Goal: Transaction & Acquisition: Obtain resource

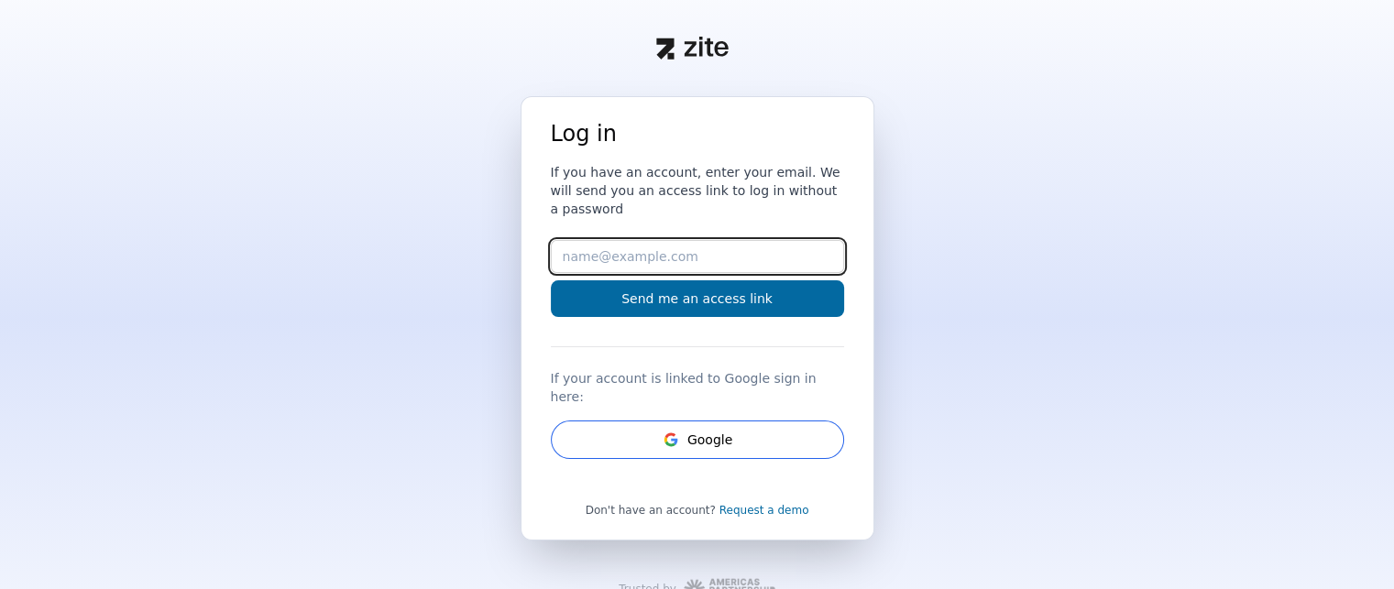
click at [619, 244] on input "Email" at bounding box center [697, 256] width 293 height 33
type input "[PERSON_NAME][EMAIL_ADDRESS][DOMAIN_NAME]"
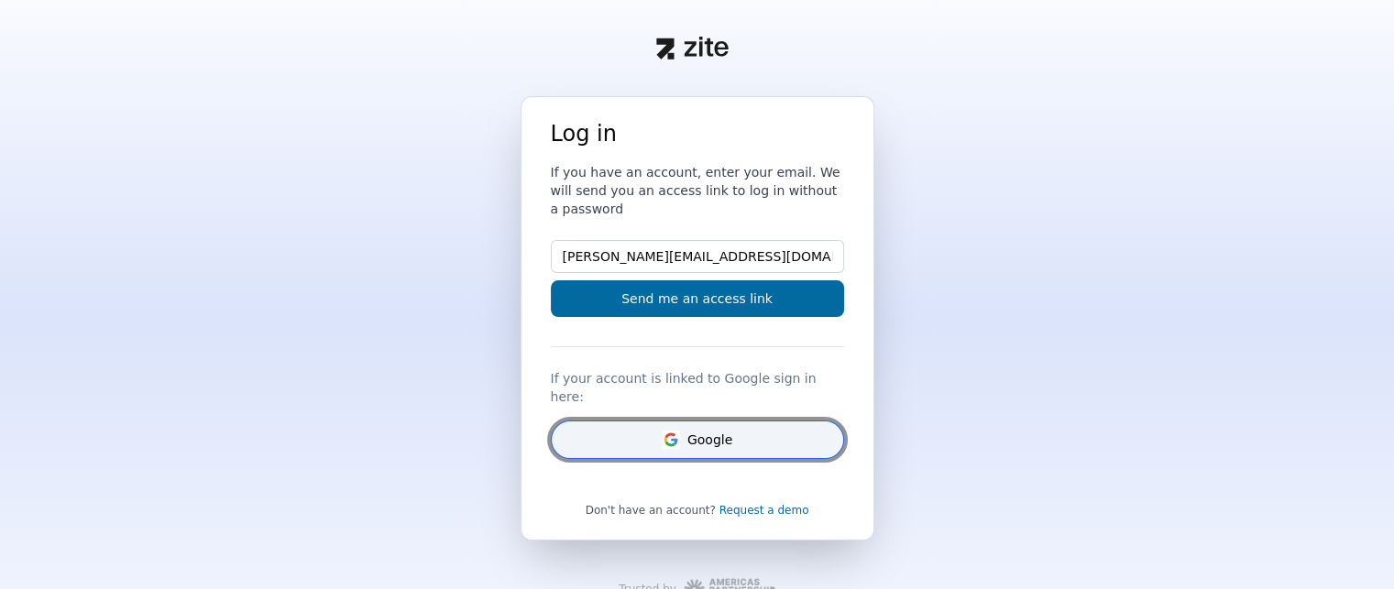
click at [700, 421] on button "Google" at bounding box center [697, 440] width 293 height 38
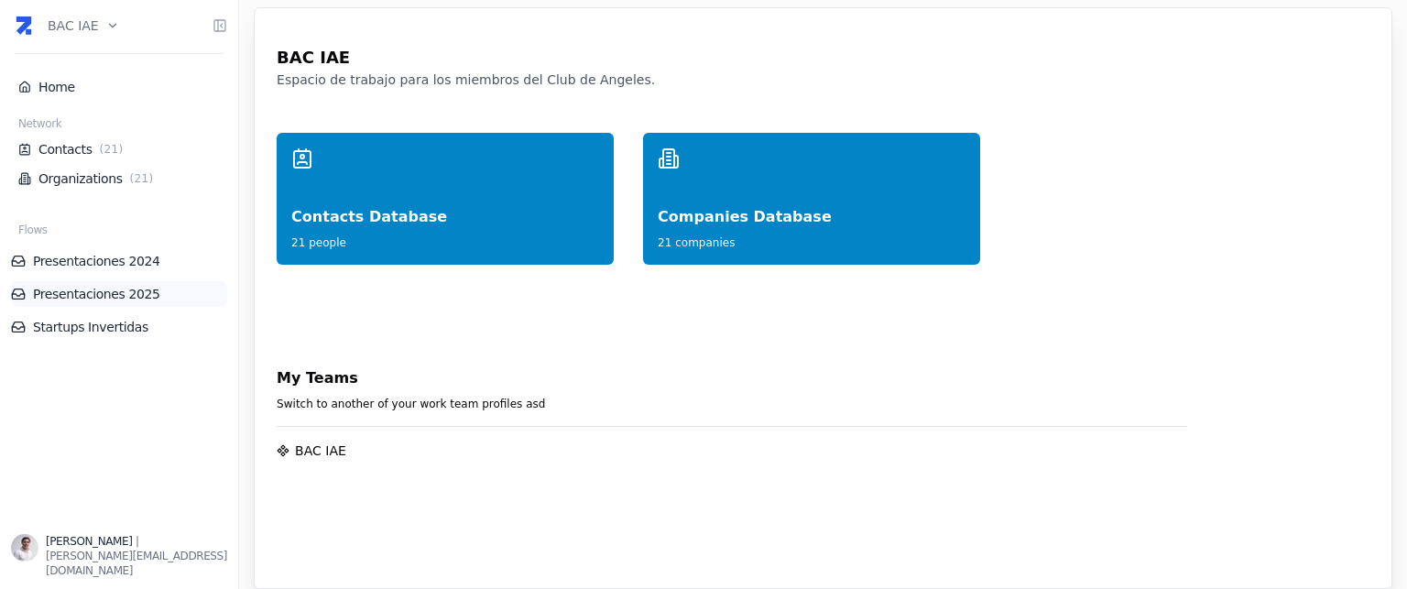
click at [92, 289] on link "Presentaciones 2025" at bounding box center [119, 294] width 216 height 18
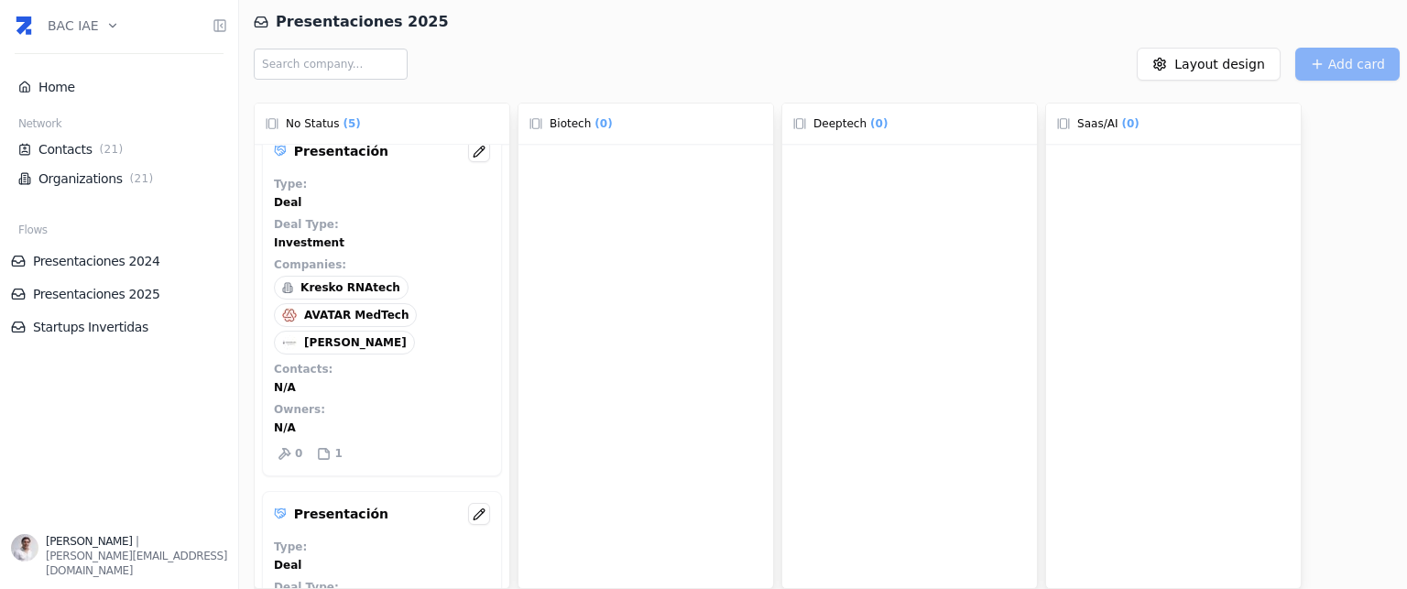
scroll to position [1341, 0]
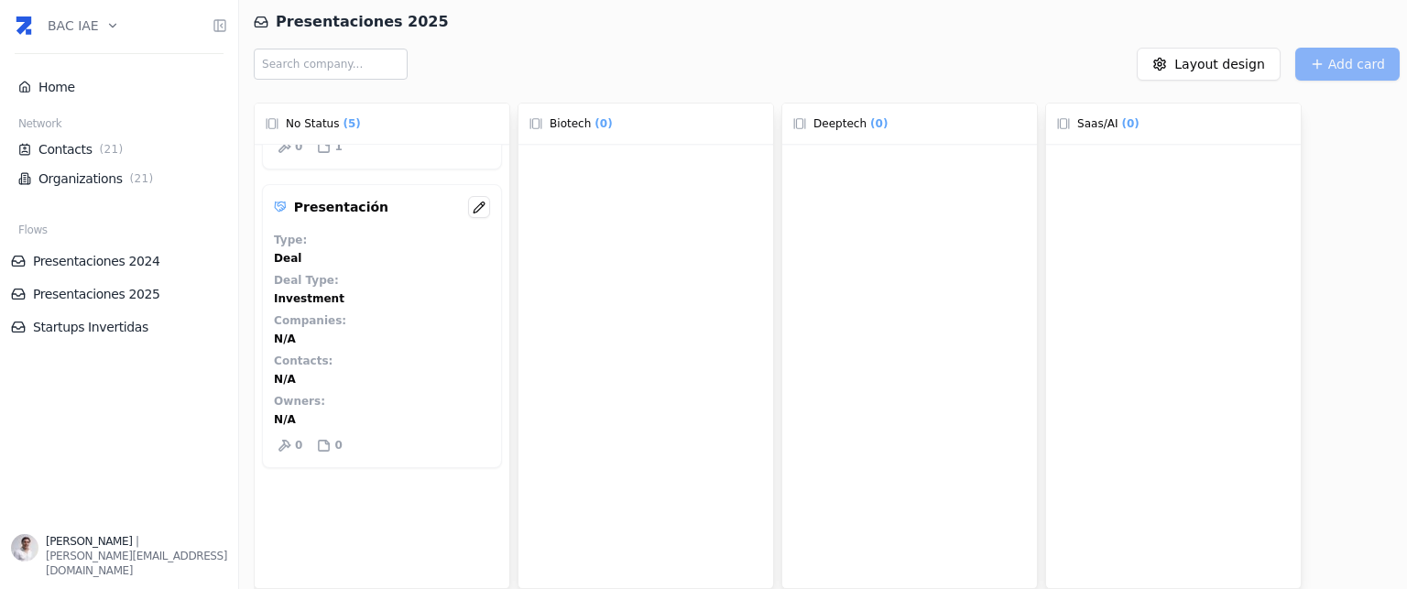
click at [687, 259] on div at bounding box center [646, 387] width 255 height 485
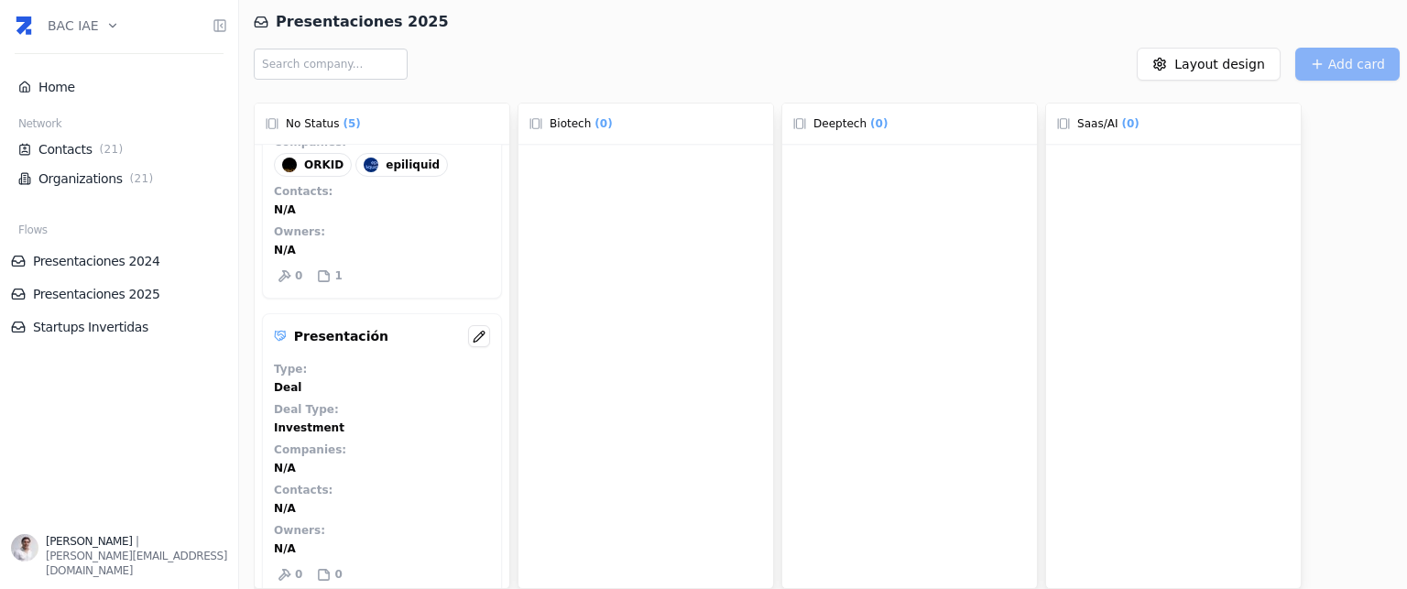
scroll to position [1249, 0]
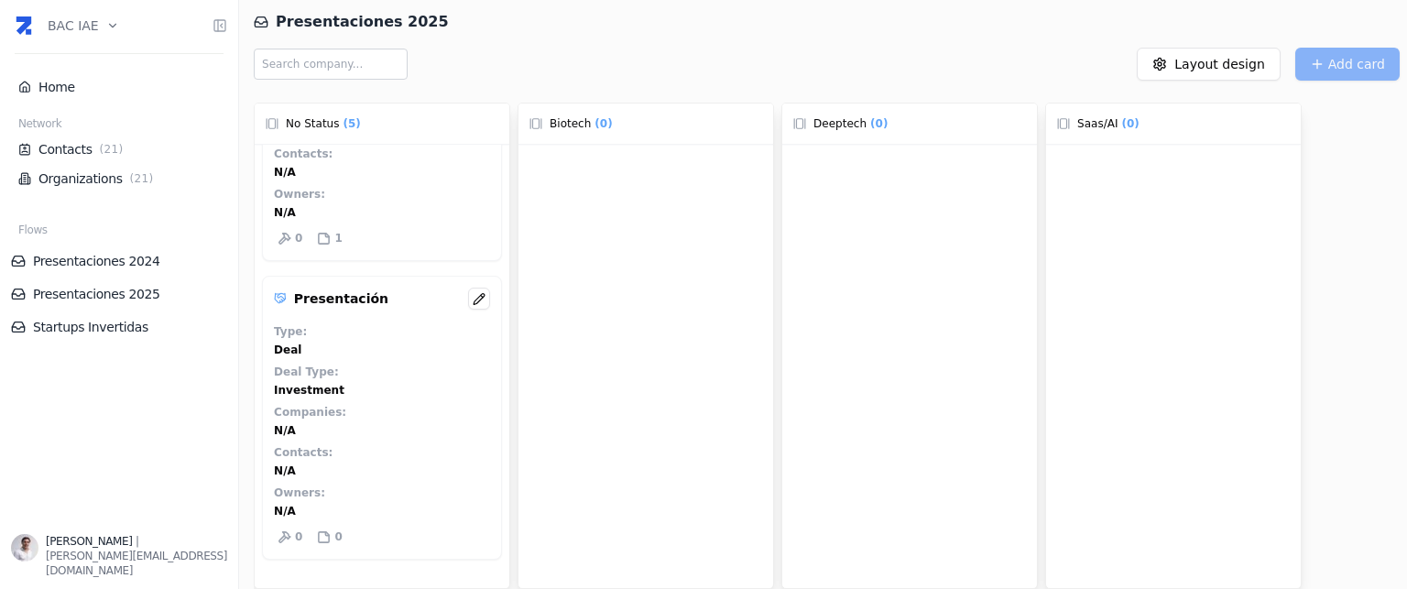
click at [342, 365] on div "Deal Type : Investment" at bounding box center [382, 381] width 216 height 33
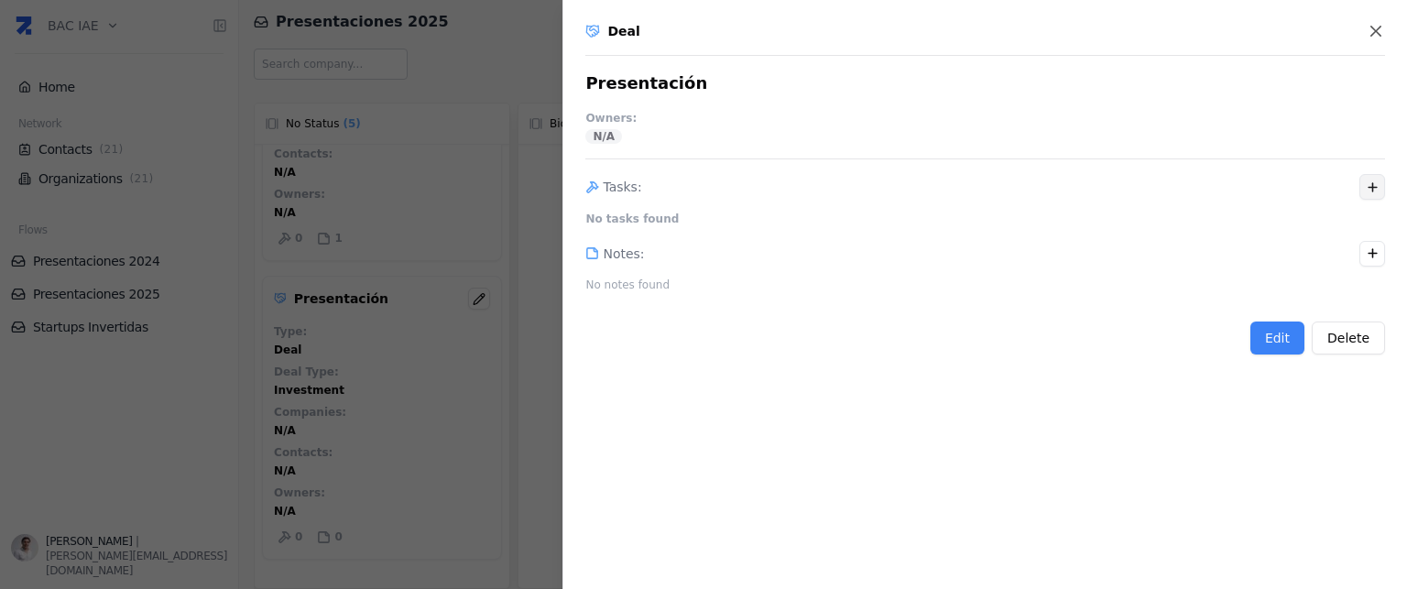
click at [1371, 193] on icon "button" at bounding box center [1373, 188] width 14 height 14
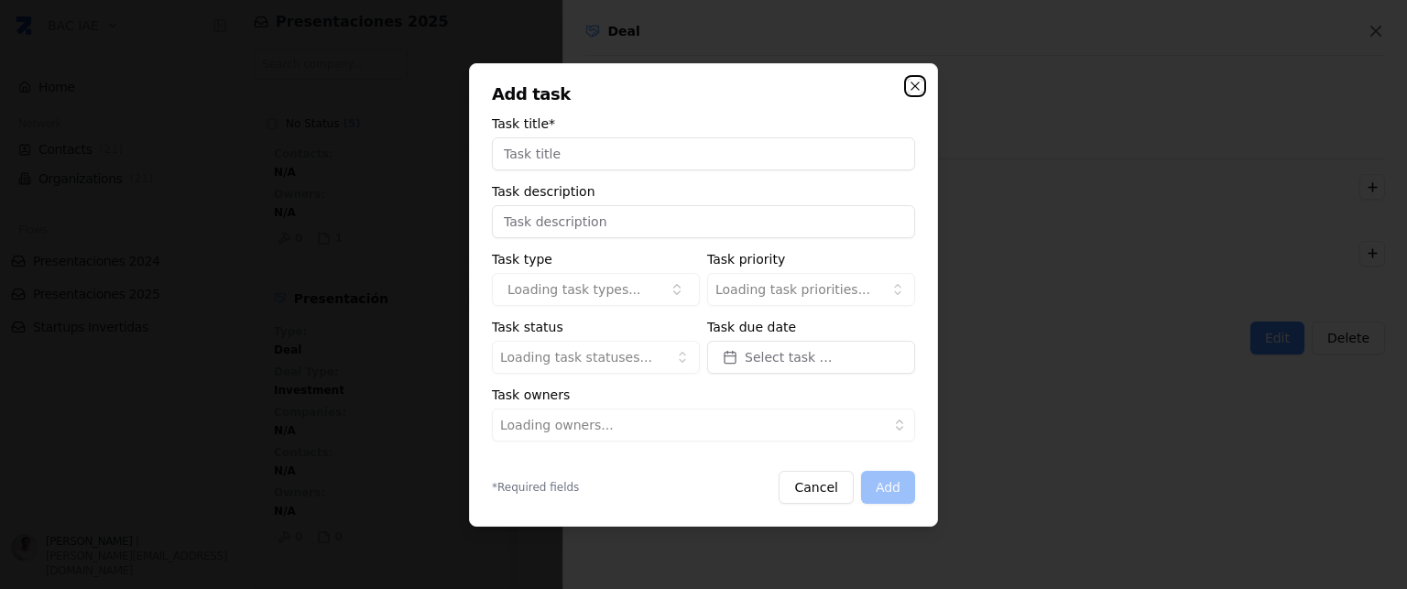
click at [911, 83] on icon "button" at bounding box center [915, 86] width 15 height 15
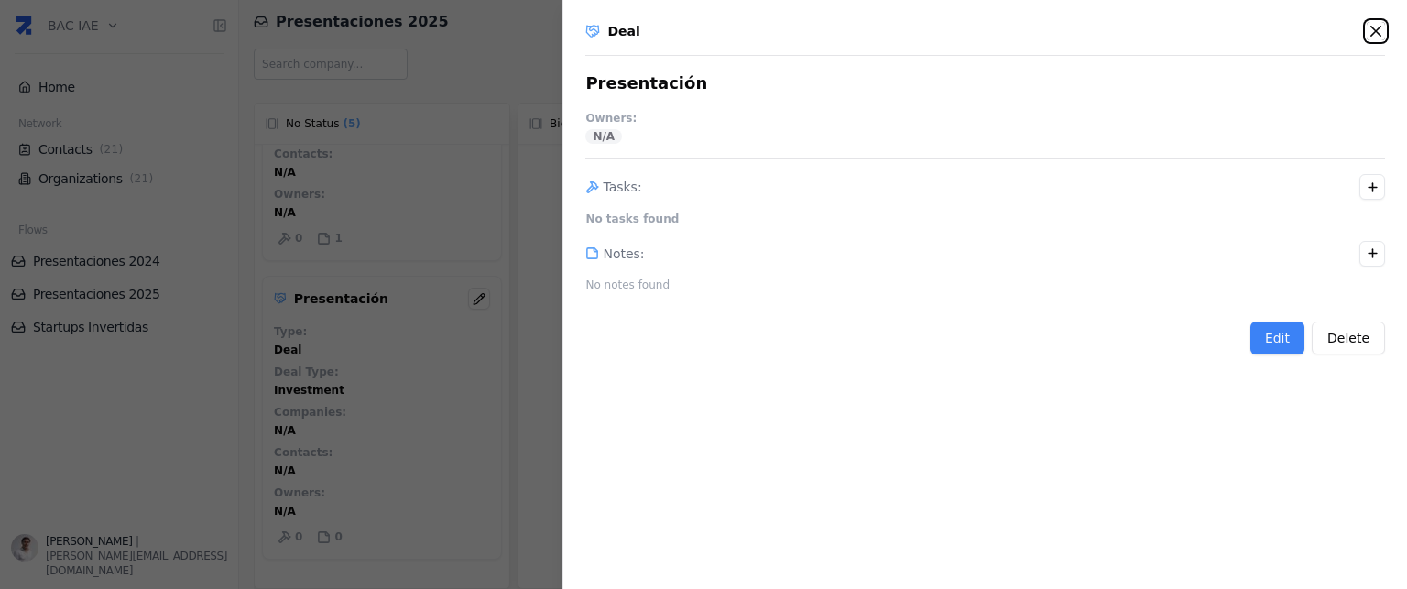
click at [1374, 24] on icon "button" at bounding box center [1376, 31] width 18 height 18
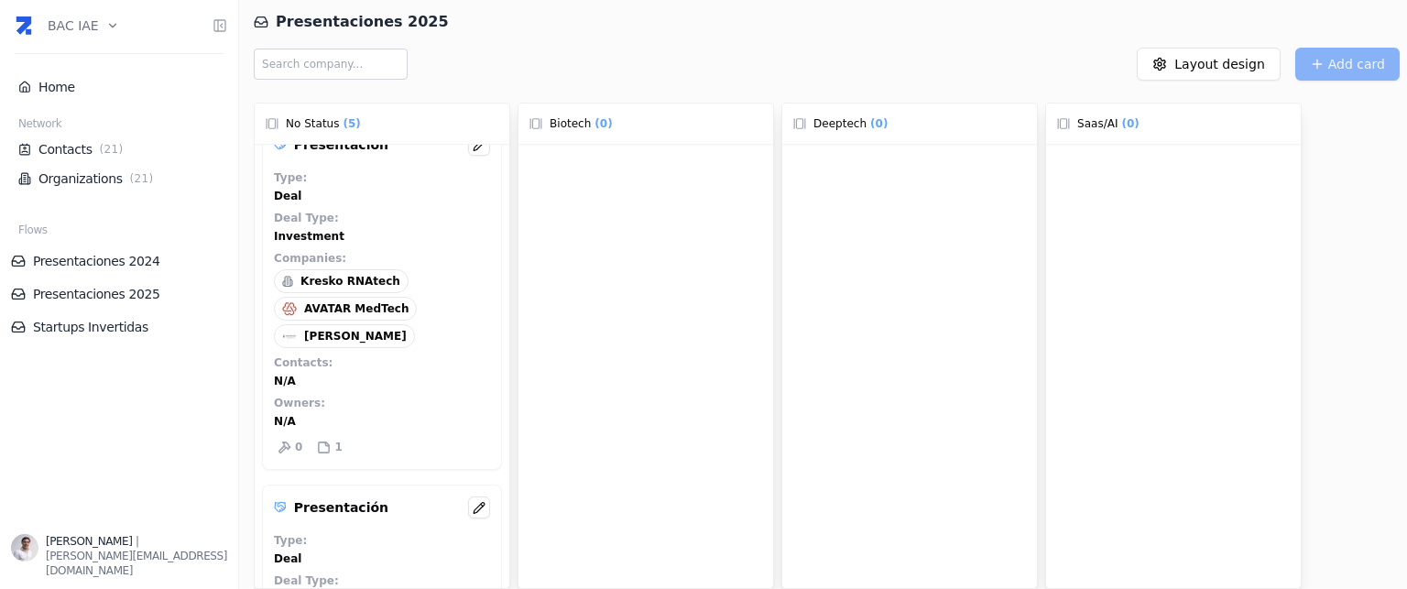
scroll to position [733, 0]
click at [336, 301] on span "AVATAR MedTech" at bounding box center [356, 308] width 104 height 15
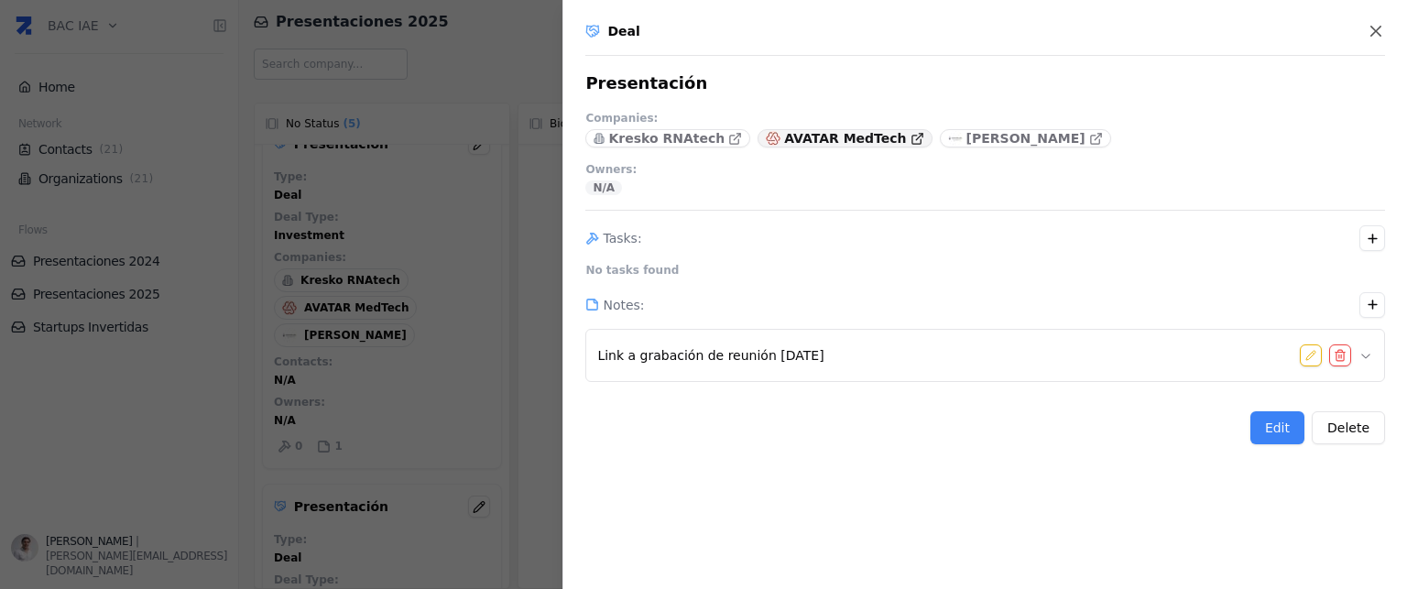
click at [795, 138] on p "AVATAR MedTech" at bounding box center [845, 138] width 122 height 18
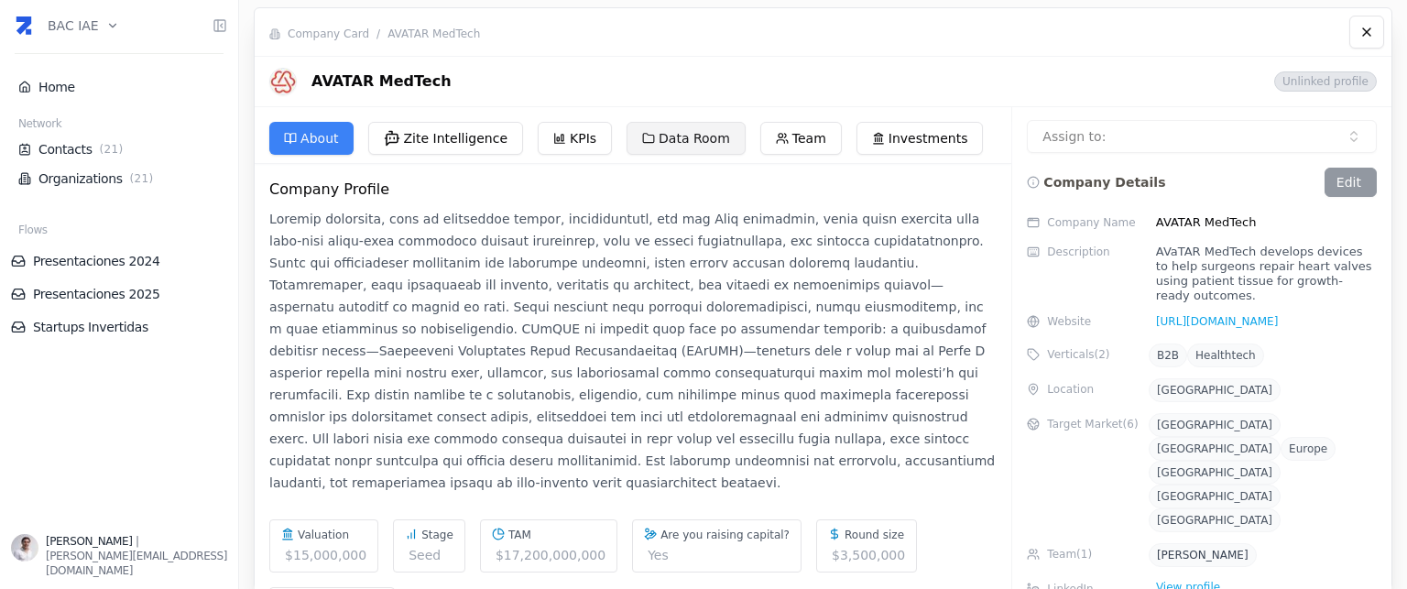
click at [646, 137] on button "Data Room" at bounding box center [686, 138] width 119 height 33
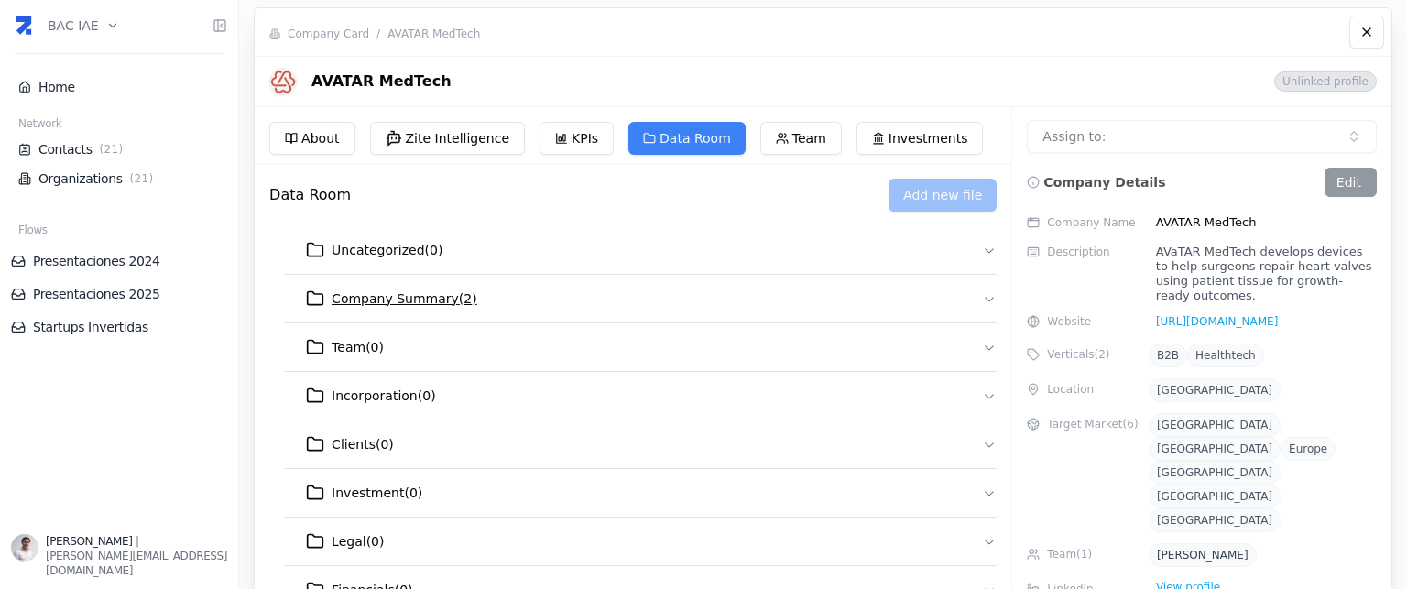
click at [389, 295] on span "Company Summary ( 2 )" at bounding box center [405, 299] width 146 height 18
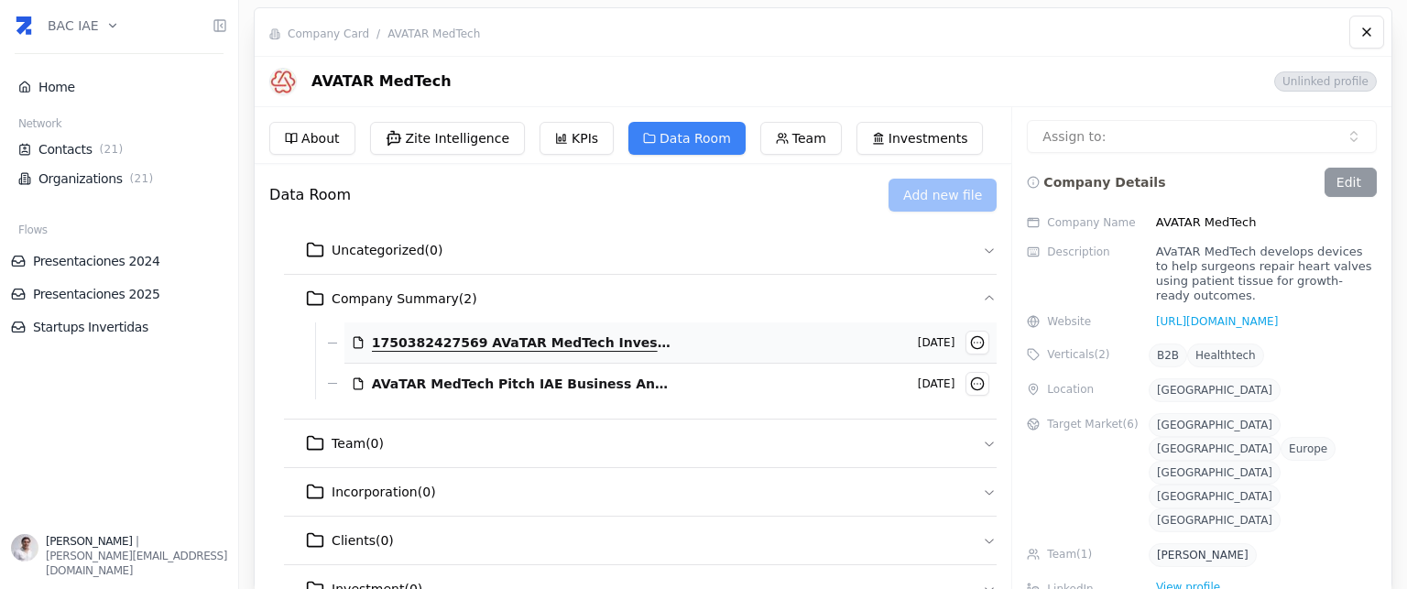
click at [601, 345] on span "1750382427569 AVaTAR MedTech Investor Deck. (1).pdf" at bounding box center [522, 343] width 301 height 18
